Goal: Task Accomplishment & Management: Manage account settings

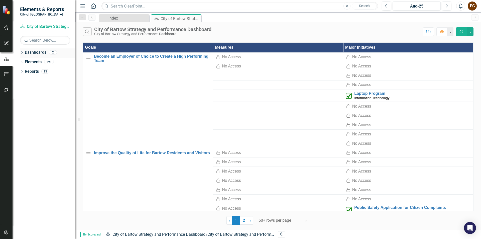
click at [23, 53] on icon "Dropdown" at bounding box center [22, 53] width 4 height 3
click at [24, 62] on icon "Dropdown" at bounding box center [25, 61] width 4 height 3
click at [40, 73] on link "Information Technology" at bounding box center [54, 72] width 43 height 6
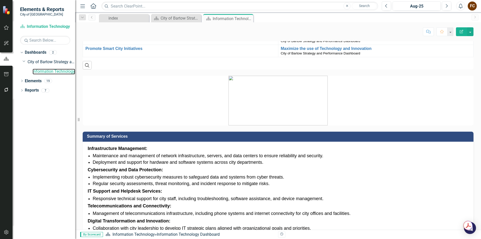
scroll to position [125, 0]
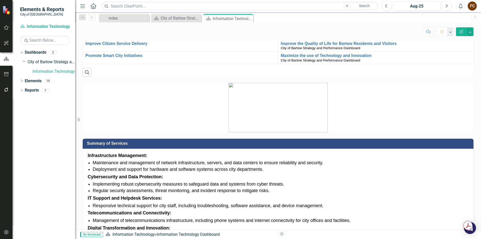
click at [270, 132] on img at bounding box center [278, 108] width 99 height 50
click at [472, 31] on button "button" at bounding box center [470, 31] width 7 height 9
click at [390, 18] on div "index Close Dashboard City of Bartow Strategy and Performance Dashboard Close D…" at bounding box center [283, 18] width 371 height 8
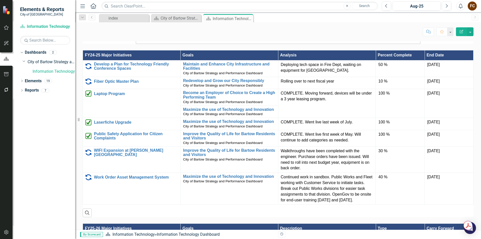
scroll to position [342, 0]
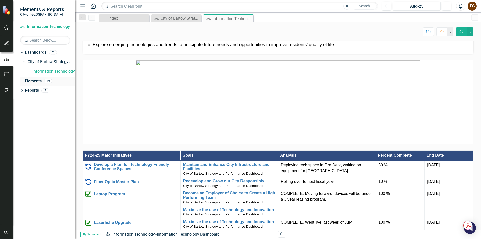
click at [23, 80] on icon "Dropdown" at bounding box center [22, 81] width 4 height 3
click at [25, 91] on icon "Dropdown" at bounding box center [25, 91] width 4 height 3
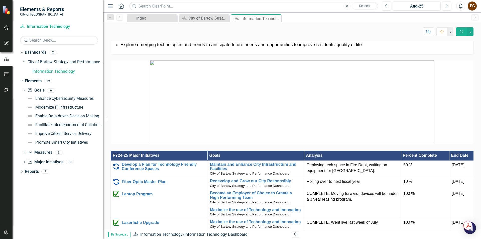
scroll to position [346, 0]
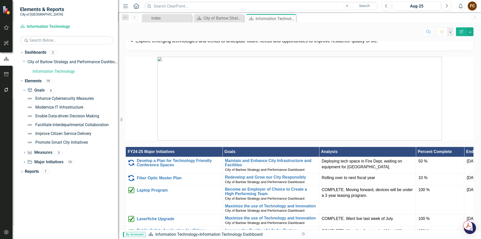
drag, startPoint x: 76, startPoint y: 96, endPoint x: 119, endPoint y: 99, distance: 42.7
click at [119, 99] on div "Resize" at bounding box center [120, 119] width 4 height 239
click at [23, 152] on icon "Dropdown" at bounding box center [25, 153] width 4 height 3
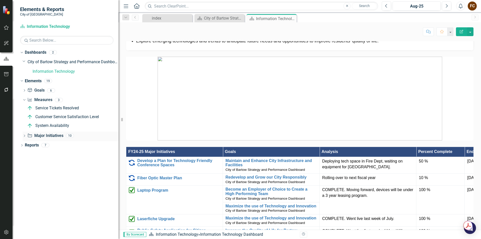
click at [24, 136] on icon "Dropdown" at bounding box center [25, 136] width 4 height 3
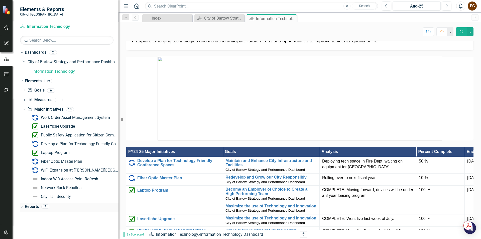
click at [22, 206] on icon "Dropdown" at bounding box center [22, 207] width 4 height 3
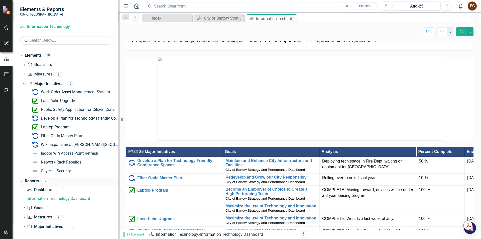
scroll to position [26, 0]
click at [42, 189] on link "Dashboard Dashboard" at bounding box center [40, 189] width 26 height 6
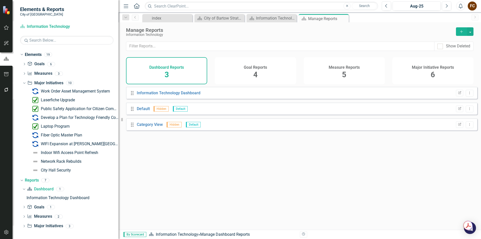
click at [170, 70] on div "Dashboard Reports 3" at bounding box center [166, 70] width 81 height 27
click at [346, 20] on icon "Close" at bounding box center [344, 19] width 5 height 4
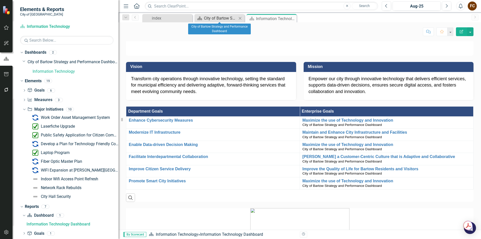
click at [231, 18] on div "City of Bartow Strategy and Performance Dashboard" at bounding box center [220, 18] width 33 height 6
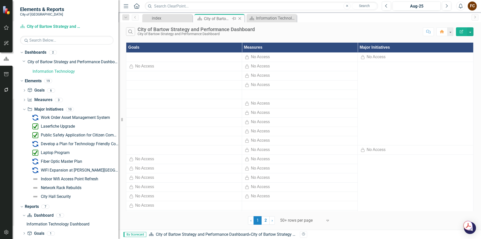
click at [220, 20] on div "City of Bartow Strategy and Performance Dashboard" at bounding box center [217, 19] width 27 height 6
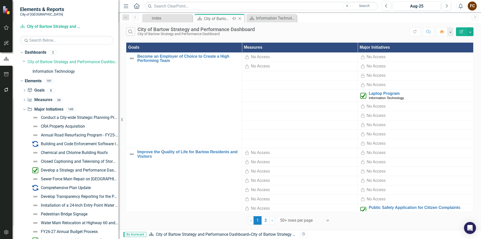
click at [240, 19] on icon "Close" at bounding box center [239, 19] width 5 height 4
click at [241, 18] on icon "Close" at bounding box center [239, 19] width 5 height 4
click at [239, 19] on icon "Close" at bounding box center [239, 19] width 5 height 4
click at [269, 19] on div "Information Technology Dashboard" at bounding box center [272, 18] width 33 height 6
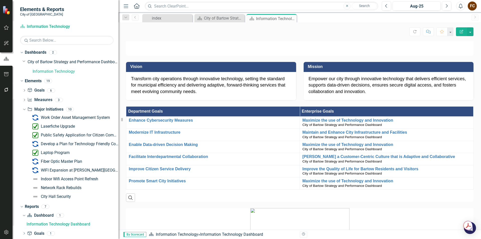
click at [0, 0] on icon "Close" at bounding box center [0, 0] width 0 height 0
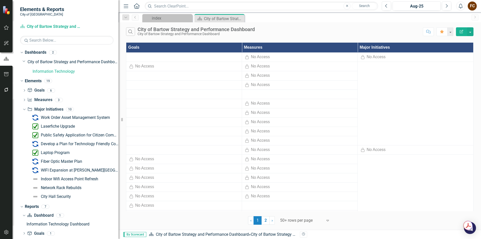
click at [292, 18] on div "index Close Dashboard City of Bartow Strategy and Performance Dashboard Pin Clo…" at bounding box center [305, 18] width 328 height 8
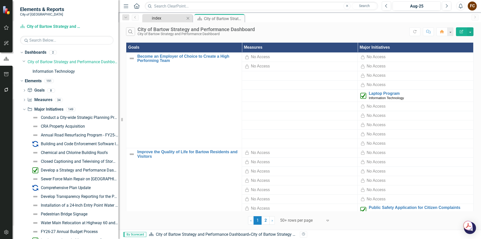
click at [170, 18] on div "index" at bounding box center [168, 18] width 33 height 6
click at [476, 7] on div "FC" at bounding box center [472, 6] width 9 height 9
click at [456, 45] on link "icon.tutorial Show Tutorials" at bounding box center [457, 43] width 40 height 9
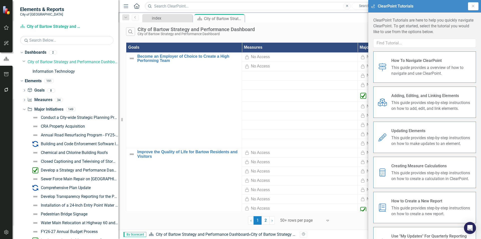
click at [425, 63] on span "How To Navigate ClearPoint" at bounding box center [432, 61] width 81 height 6
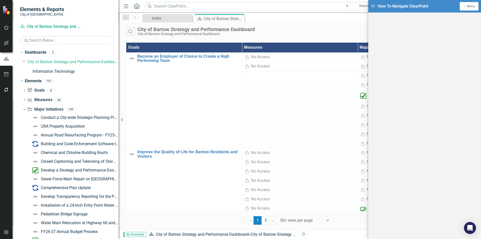
click at [325, 21] on div "index Close Dashboard City of Bartow Strategy and Performance Dashboard Pin Clo…" at bounding box center [305, 18] width 328 height 8
click at [473, 8] on span "Menu" at bounding box center [471, 7] width 8 height 4
click at [444, 42] on link "Close Close Tutorial Window" at bounding box center [453, 43] width 52 height 9
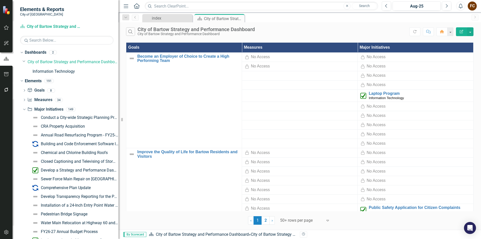
click at [475, 5] on div "FC" at bounding box center [472, 6] width 9 height 9
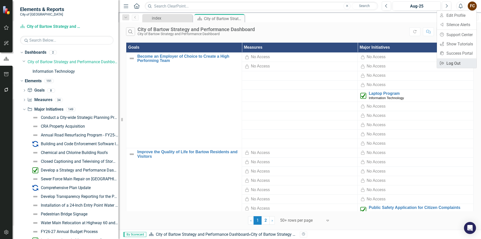
click at [453, 65] on link "Logout Log Out" at bounding box center [457, 63] width 40 height 9
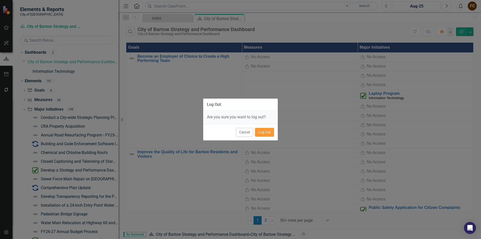
click at [269, 132] on button "Log Out" at bounding box center [264, 132] width 19 height 9
